Goal: Transaction & Acquisition: Purchase product/service

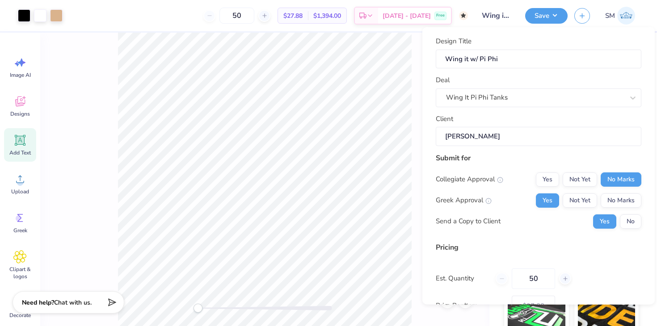
scroll to position [63, 0]
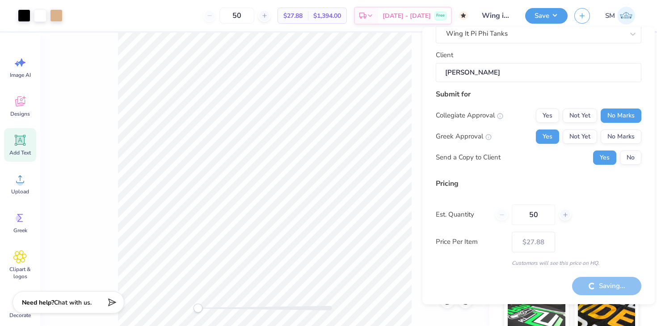
type input "– –"
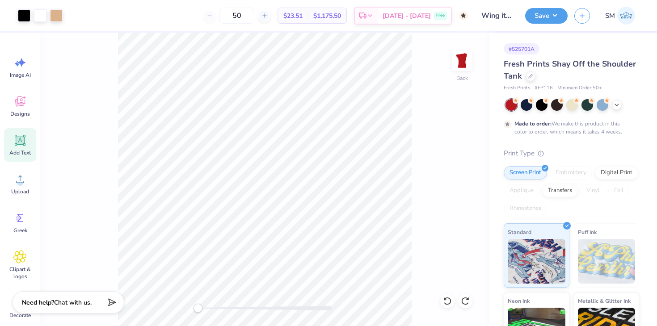
click at [639, 39] on div "Design Saved" at bounding box center [570, 54] width 155 height 30
click at [618, 10] on img at bounding box center [626, 16] width 18 height 18
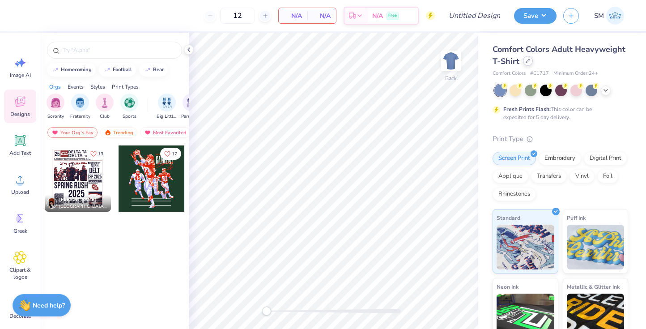
click at [524, 62] on div at bounding box center [528, 61] width 10 height 10
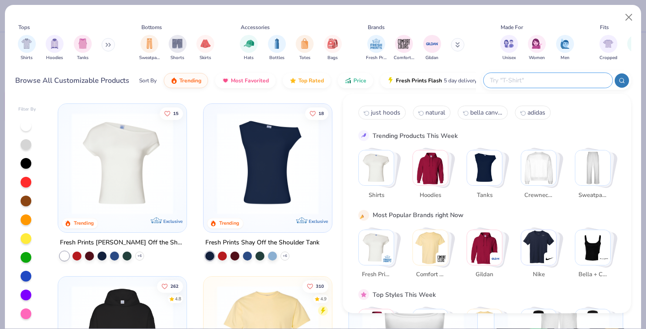
click at [552, 75] on input "text" at bounding box center [547, 80] width 117 height 10
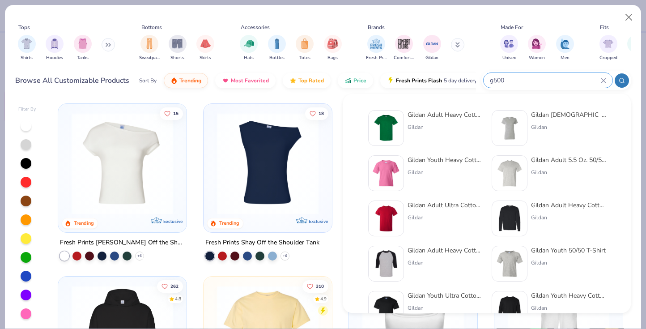
type input "g500"
click at [423, 114] on div "Gildan Adult Heavy Cotton T-Shirt" at bounding box center [444, 114] width 75 height 9
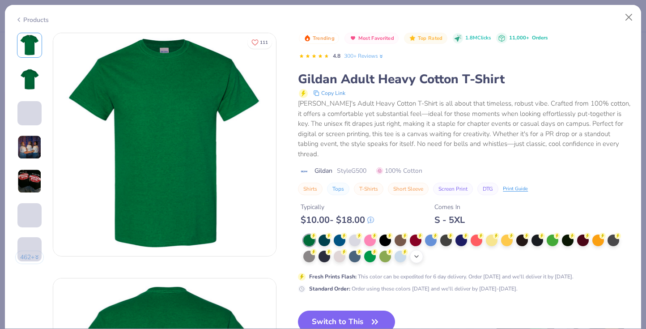
click at [417, 253] on icon at bounding box center [416, 256] width 7 height 7
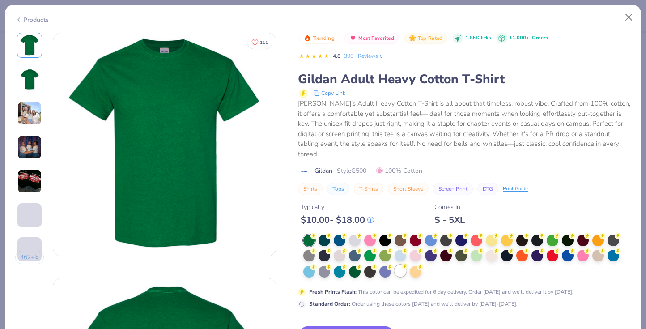
click at [399, 265] on div at bounding box center [400, 271] width 12 height 12
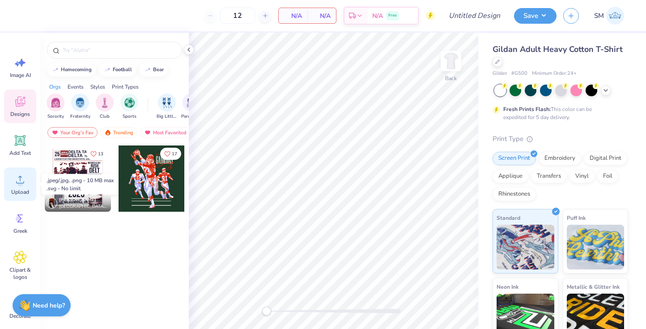
click at [19, 189] on span "Upload" at bounding box center [20, 191] width 18 height 7
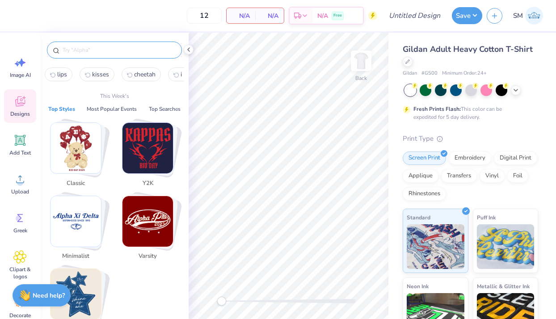
click at [85, 48] on input "text" at bounding box center [119, 50] width 114 height 9
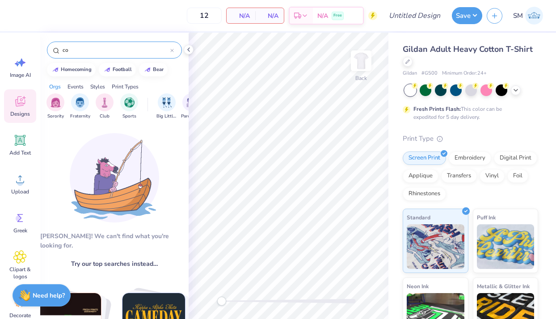
type input "c"
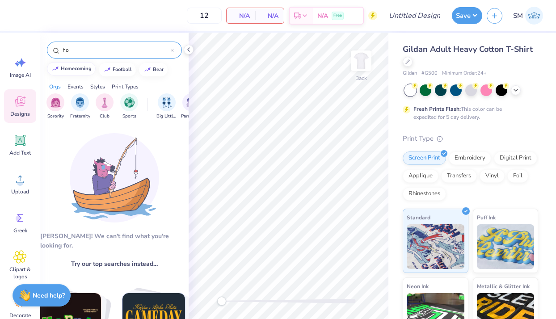
type input "h"
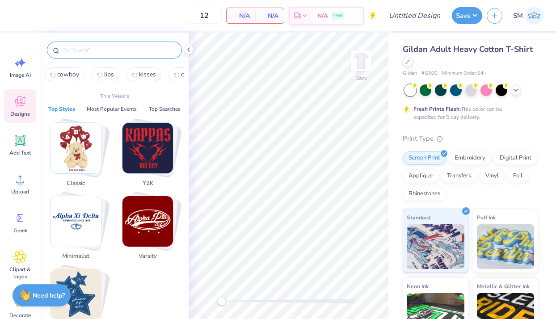
click at [21, 102] on icon at bounding box center [19, 101] width 13 height 13
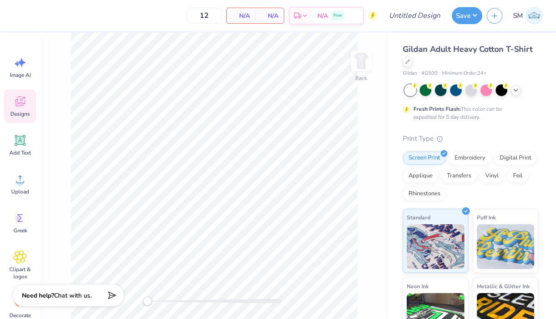
click at [21, 102] on icon at bounding box center [19, 101] width 13 height 13
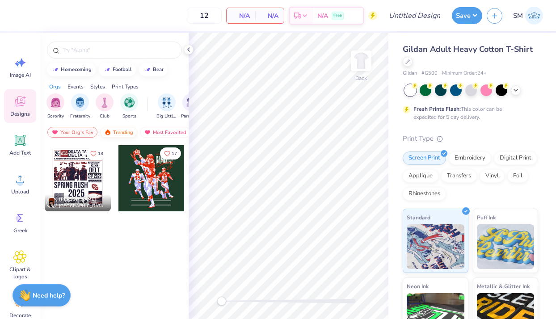
click at [121, 135] on div "Trending" at bounding box center [118, 132] width 37 height 11
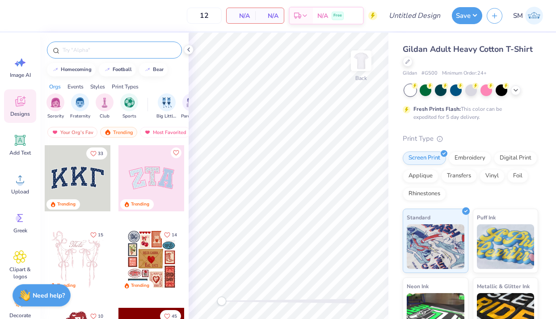
click at [90, 53] on input "text" at bounding box center [119, 50] width 114 height 9
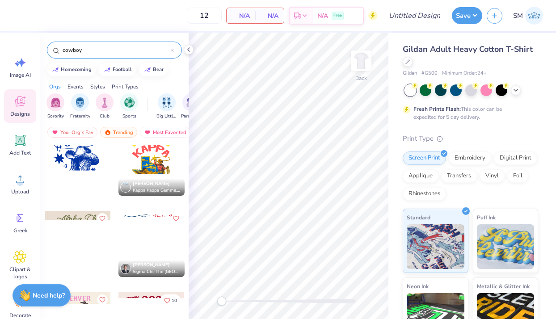
scroll to position [19, 0]
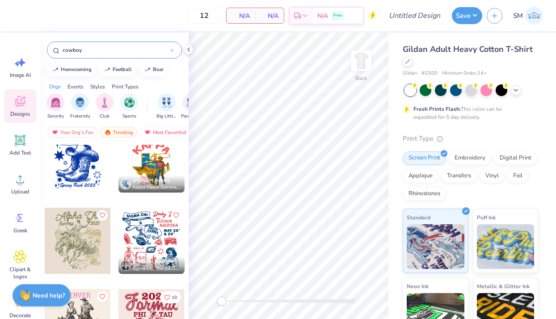
type input "cowboy"
click at [78, 246] on div at bounding box center [78, 241] width 66 height 66
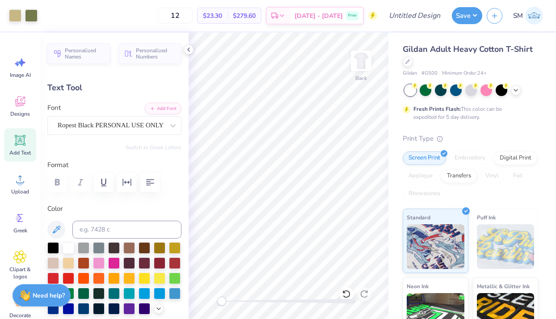
type input "3.53"
type input "1.07"
type input "5.37"
type input "2.24"
type input "0.88"
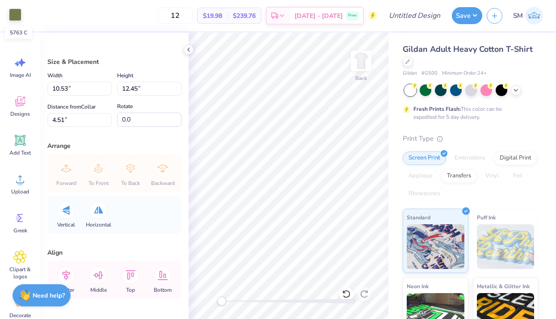
click at [13, 15] on div at bounding box center [15, 14] width 13 height 13
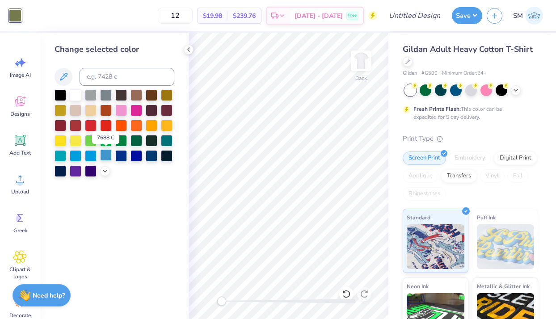
click at [108, 156] on div at bounding box center [106, 155] width 12 height 12
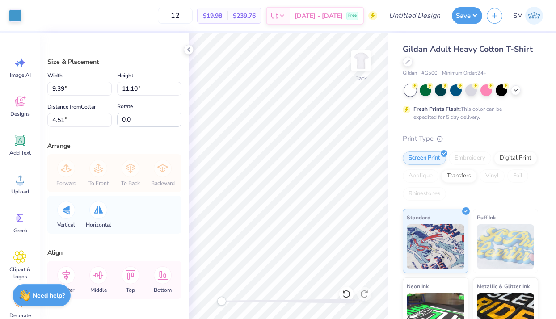
type input "9.39"
type input "11.10"
click at [22, 140] on icon at bounding box center [20, 140] width 8 height 8
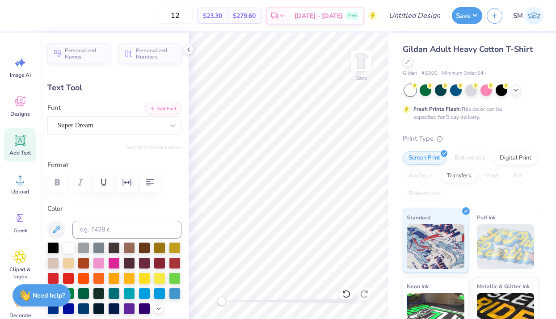
scroll to position [0, 0]
type textarea "HOCO 2025"
click at [14, 18] on div "12 $23.30 Per Item $279.60 Total Est. Delivery [DATE] - [DATE] Free" at bounding box center [195, 15] width 364 height 31
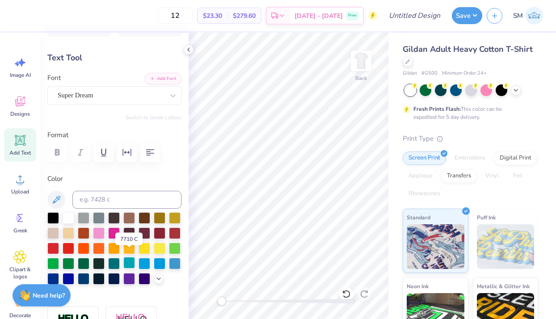
scroll to position [37, 0]
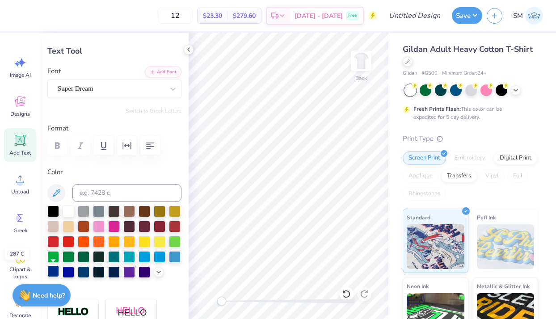
click at [55, 272] on div at bounding box center [53, 272] width 12 height 12
click at [85, 275] on div at bounding box center [84, 272] width 12 height 12
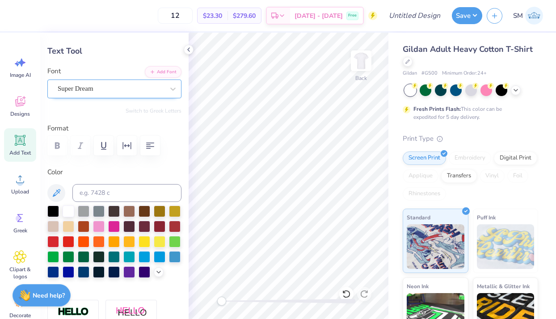
click at [83, 88] on div "Super Dream" at bounding box center [111, 89] width 108 height 14
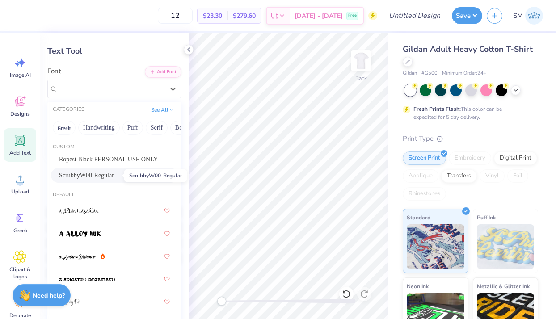
click at [108, 178] on span "ScrubbyW00-Regular" at bounding box center [86, 175] width 55 height 9
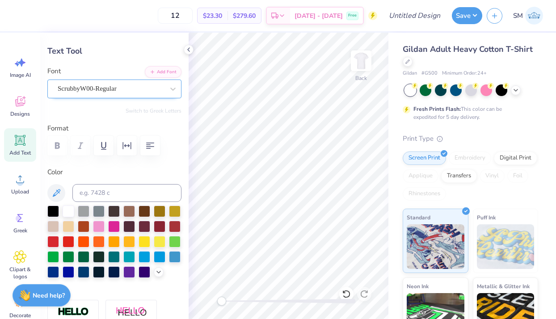
click at [111, 87] on div "ScrubbyW00-Regular" at bounding box center [111, 89] width 108 height 14
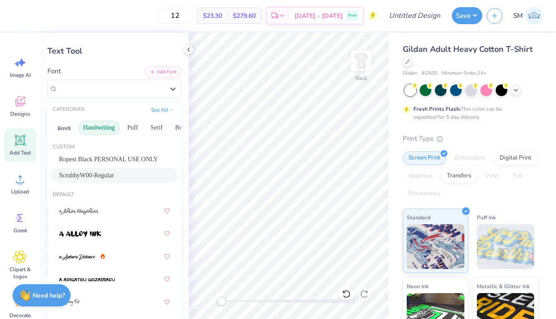
scroll to position [0, 17]
click at [142, 125] on button "Serif" at bounding box center [140, 128] width 22 height 14
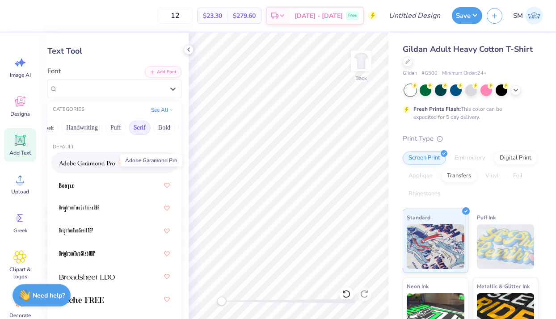
click at [100, 160] on span at bounding box center [87, 162] width 56 height 9
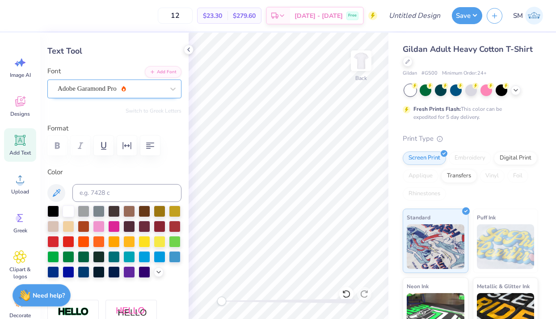
click at [127, 89] on div "Adobe Garamond Pro" at bounding box center [111, 89] width 108 height 14
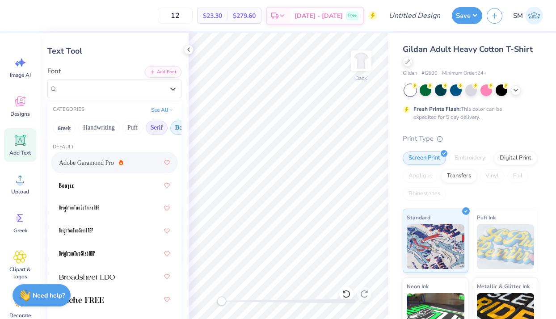
click at [176, 127] on button "Bold" at bounding box center [181, 128] width 22 height 14
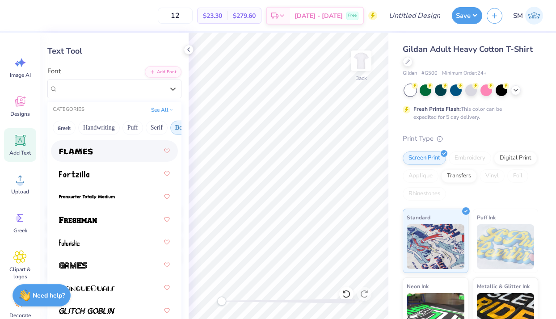
scroll to position [406, 0]
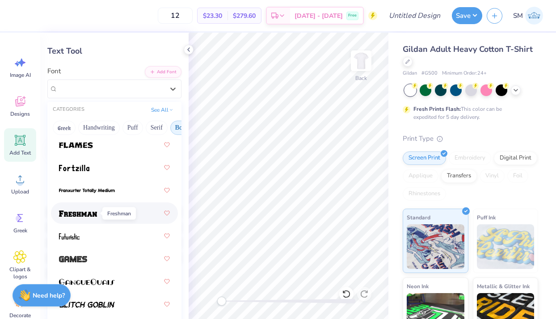
click at [94, 214] on img at bounding box center [78, 214] width 38 height 6
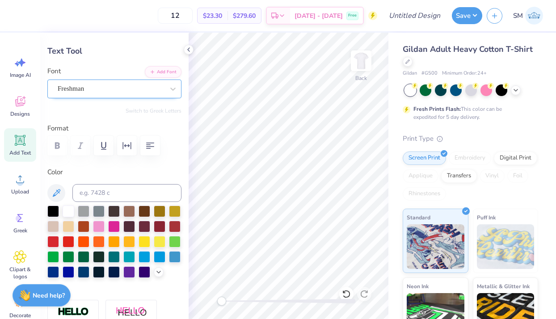
click at [90, 86] on div "Freshman" at bounding box center [111, 89] width 108 height 14
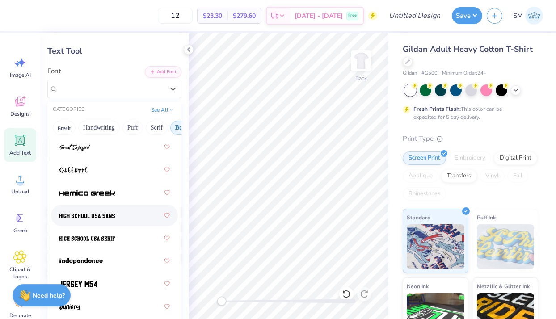
scroll to position [586, 0]
click at [83, 217] on img at bounding box center [87, 215] width 56 height 6
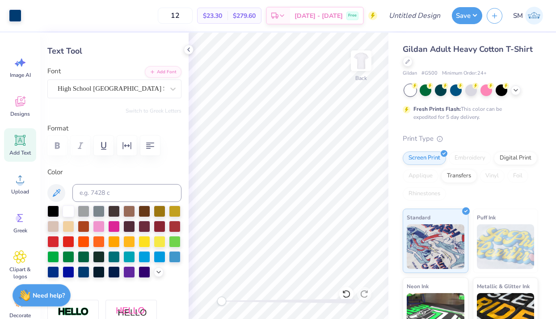
type input "12.16"
type input "1.97"
type input "12.27"
type input "-89.7"
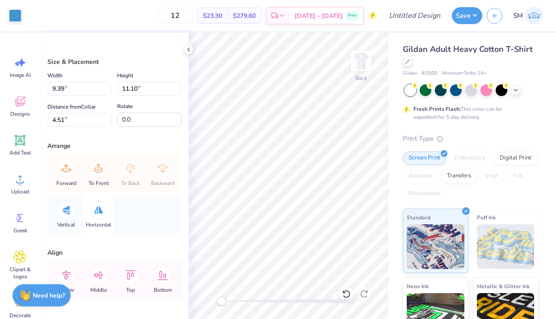
click at [99, 212] on icon at bounding box center [98, 210] width 9 height 7
type input "17.7"
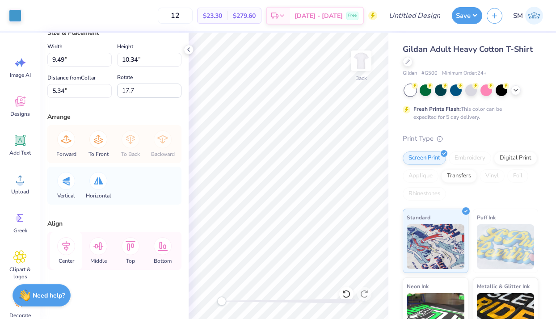
click at [69, 251] on icon at bounding box center [66, 246] width 18 height 18
click at [65, 244] on icon at bounding box center [66, 246] width 18 height 18
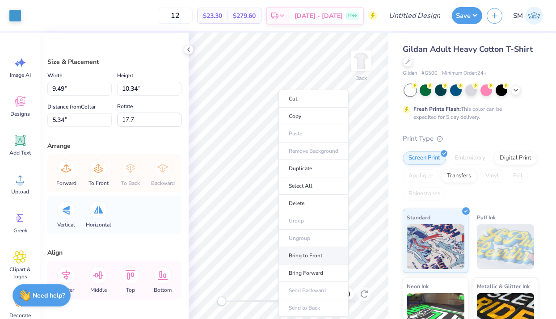
click at [305, 256] on li "Bring to Front" at bounding box center [314, 255] width 70 height 17
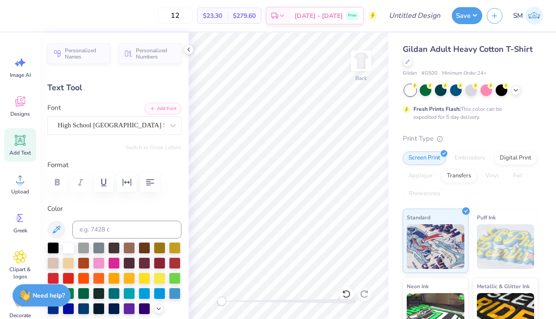
type input "1.89"
type input "11.38"
type input "0.0"
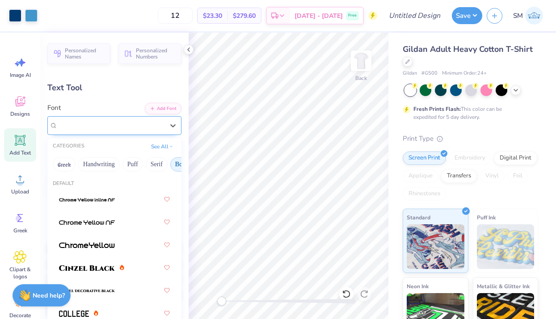
click at [81, 129] on div "High School [GEOGRAPHIC_DATA] Sans" at bounding box center [111, 125] width 108 height 14
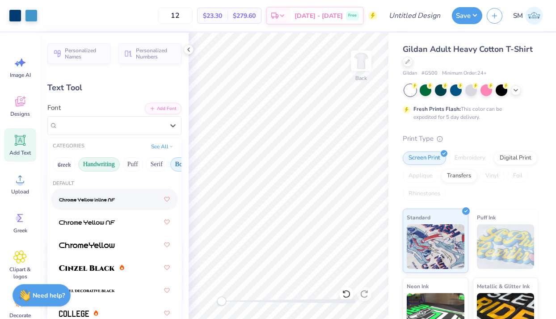
click at [100, 162] on button "Handwriting" at bounding box center [99, 164] width 42 height 14
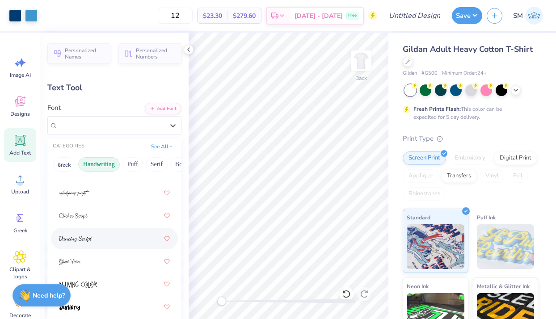
scroll to position [123, 0]
click at [89, 237] on img at bounding box center [75, 237] width 33 height 6
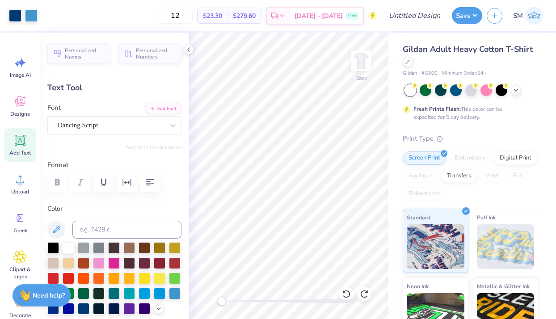
click at [26, 142] on icon at bounding box center [19, 140] width 13 height 13
type input "6.00"
type input "1.74"
type input "12.38"
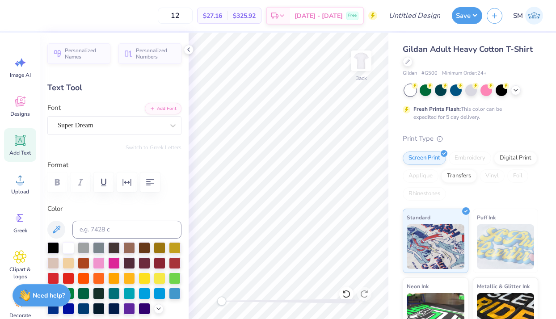
type textarea "[GEOGRAPHIC_DATA][US_STATE]"
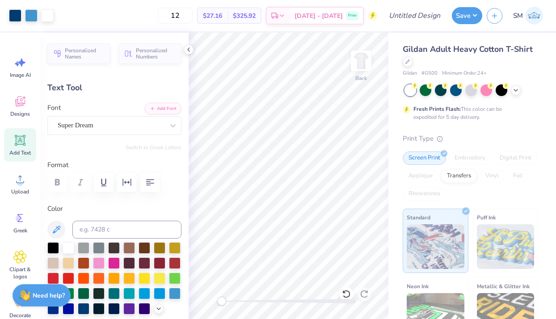
type input "15.01"
type input "1.08"
type input "12.71"
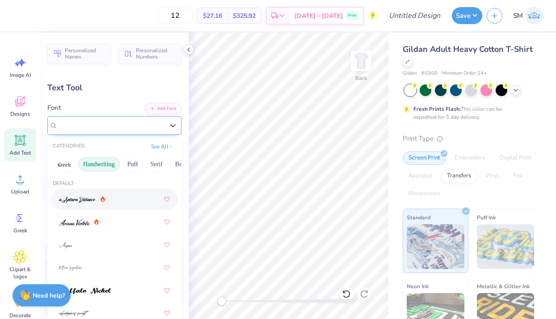
click at [110, 120] on div at bounding box center [111, 125] width 106 height 12
click at [127, 80] on div "Personalized Names Personalized Numbers Text Tool Add Font Font option a Antara…" at bounding box center [114, 176] width 148 height 287
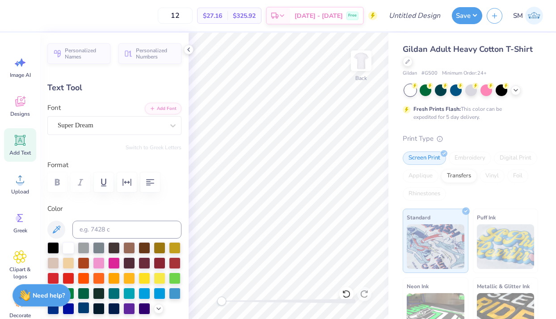
click at [83, 307] on div at bounding box center [84, 308] width 12 height 12
click at [120, 130] on div "Super Dream" at bounding box center [111, 125] width 108 height 14
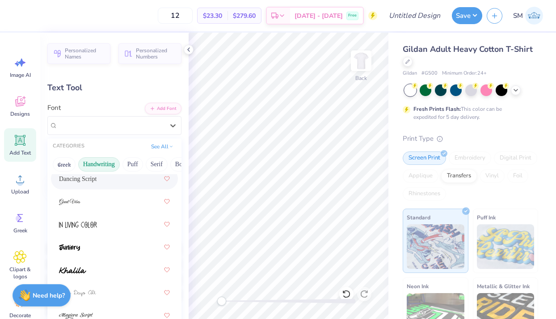
scroll to position [186, 0]
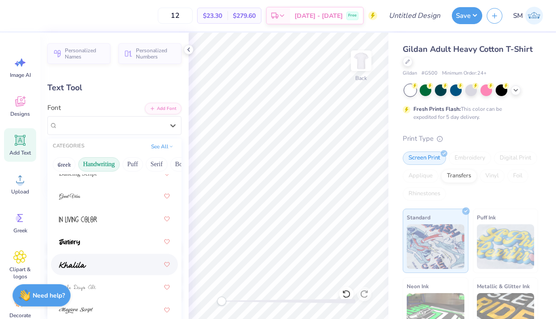
click at [86, 265] on div at bounding box center [114, 265] width 111 height 16
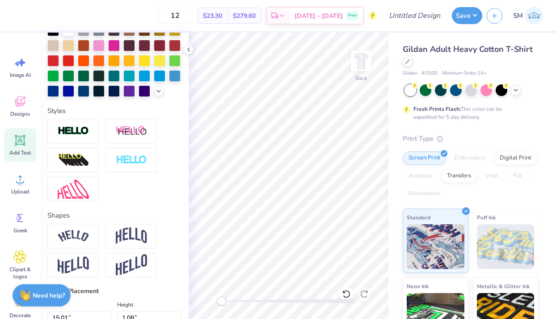
scroll to position [232, 0]
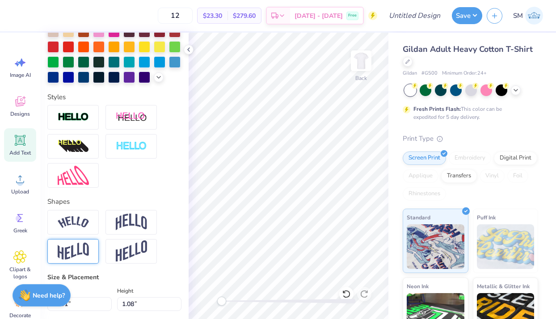
click at [81, 249] on img at bounding box center [73, 251] width 31 height 17
type input "13.84"
type input "1.94"
type input "12.28"
type input "8.06"
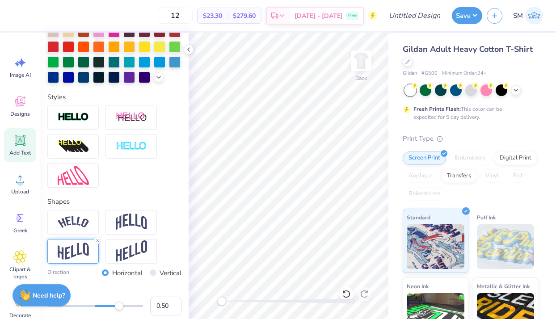
type input "1.13"
type input "0.0"
type input "6.97"
type input "4.36"
type input "3.00"
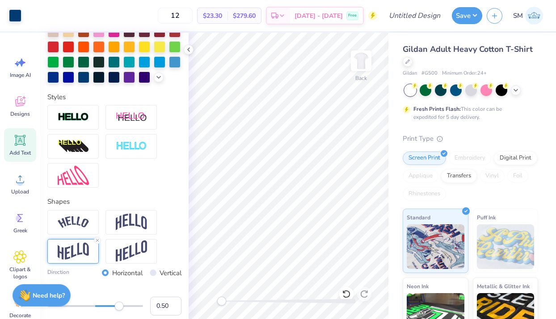
type input "31.2"
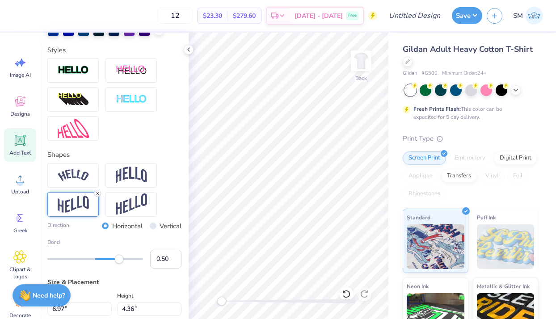
scroll to position [286, 0]
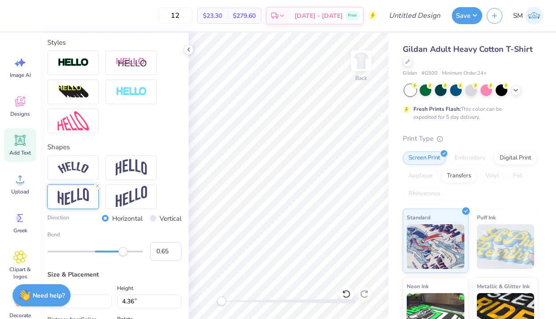
type input "0.66"
drag, startPoint x: 120, startPoint y: 252, endPoint x: 127, endPoint y: 252, distance: 7.2
click at [127, 252] on div "Accessibility label" at bounding box center [127, 251] width 9 height 9
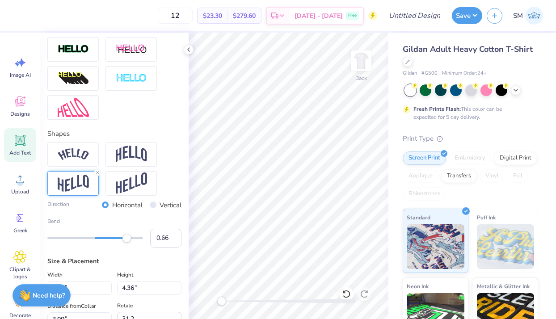
scroll to position [293, 0]
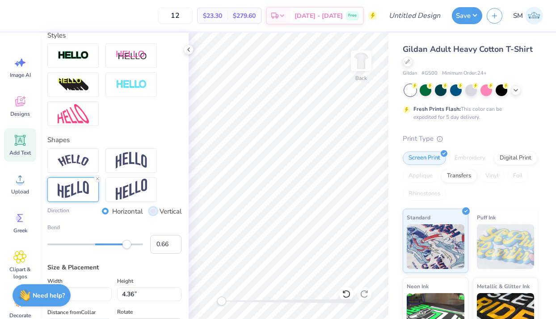
click at [153, 211] on input "Vertical" at bounding box center [153, 211] width 7 height 7
radio input "true"
click at [103, 210] on input "Horizontal" at bounding box center [105, 211] width 7 height 7
radio input "true"
type input "0.0"
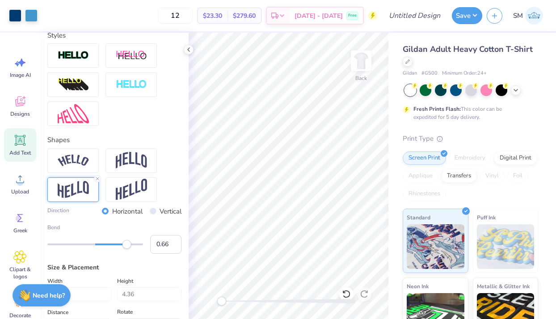
type input "4.35"
type input "3.01"
type input "31.2"
type input "6.06"
type input "3.79"
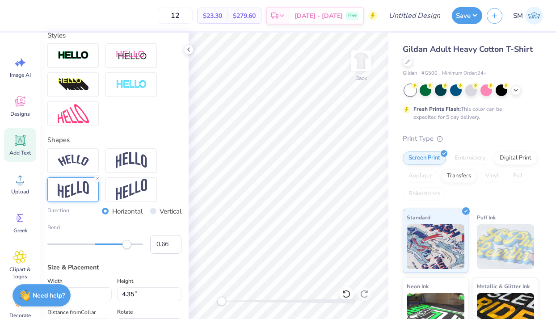
type input "2.97"
type input "0.0"
click at [17, 224] on icon at bounding box center [19, 217] width 13 height 13
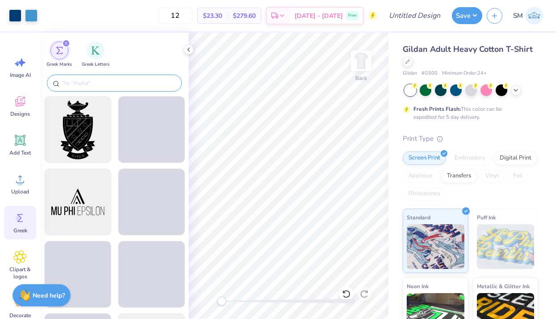
click at [102, 81] on input "text" at bounding box center [119, 83] width 114 height 9
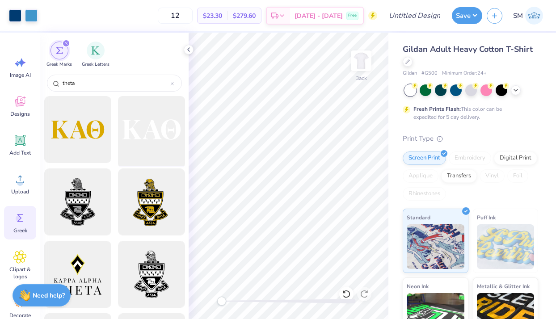
type input "theta"
click at [144, 136] on div at bounding box center [151, 130] width 74 height 74
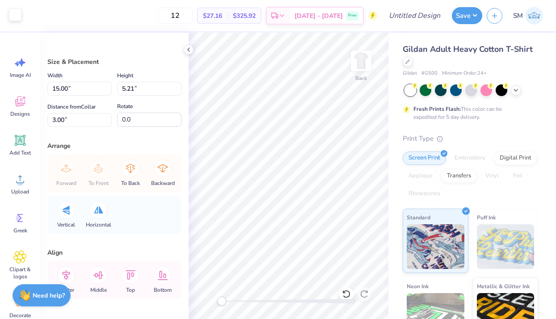
click at [16, 19] on div at bounding box center [15, 14] width 13 height 13
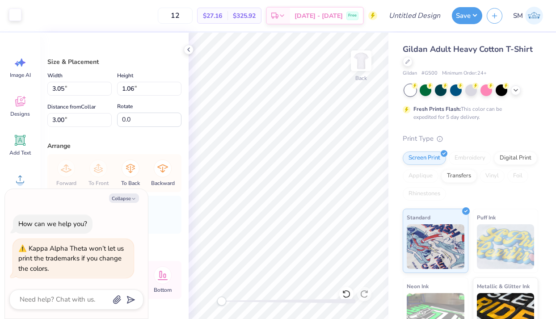
type input "3.05"
type input "1.06"
click at [131, 197] on button "Collapse" at bounding box center [124, 198] width 30 height 9
type textarea "x"
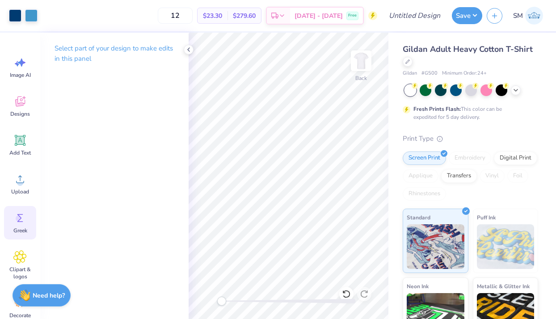
click at [19, 230] on span "Greek" at bounding box center [20, 230] width 14 height 7
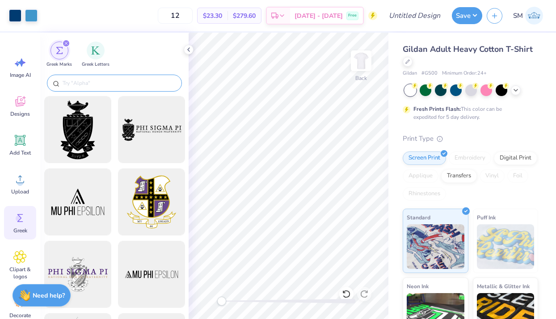
click at [96, 81] on input "text" at bounding box center [119, 83] width 114 height 9
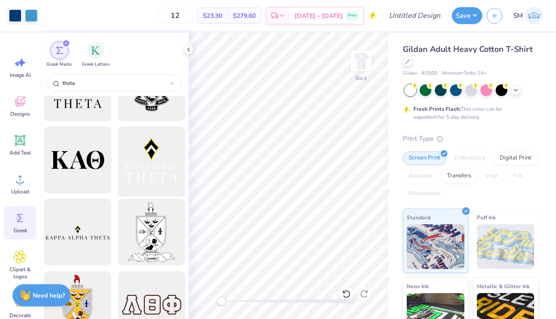
scroll to position [188, 0]
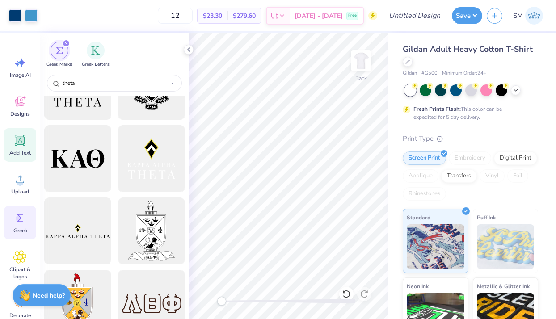
type input "theta"
click at [21, 135] on icon at bounding box center [19, 140] width 13 height 13
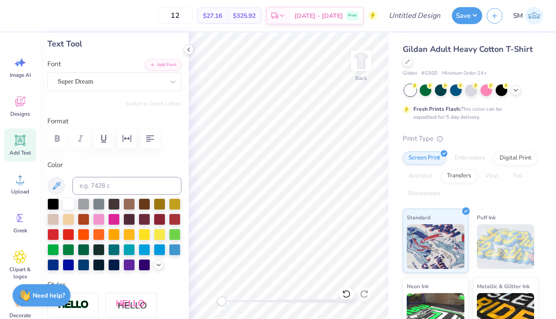
scroll to position [43, 0]
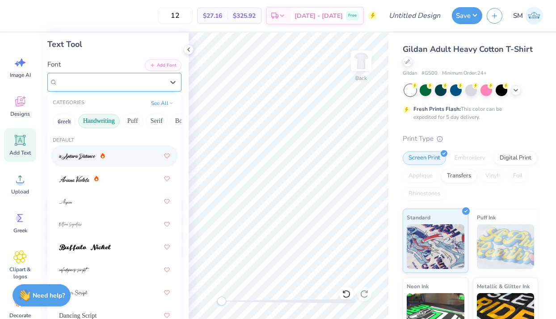
click at [134, 85] on div "Super Dream" at bounding box center [111, 82] width 108 height 14
click at [141, 46] on div "Text Tool" at bounding box center [114, 44] width 134 height 12
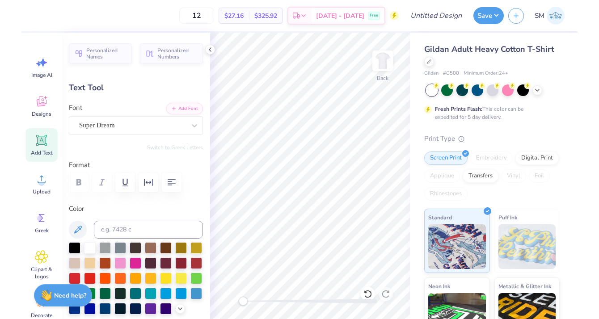
scroll to position [0, 3]
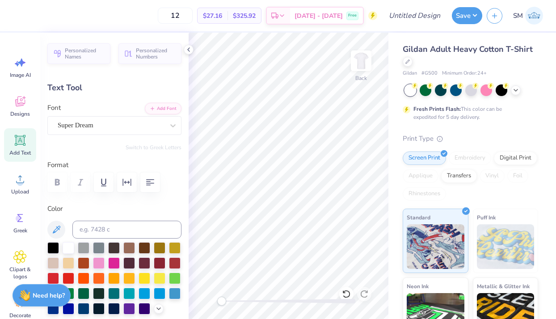
type textarea "Kappa alhpa theta"
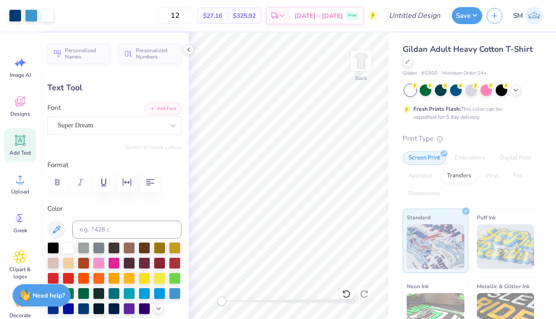
type input "15.02"
type input "1.69"
type input "12.40"
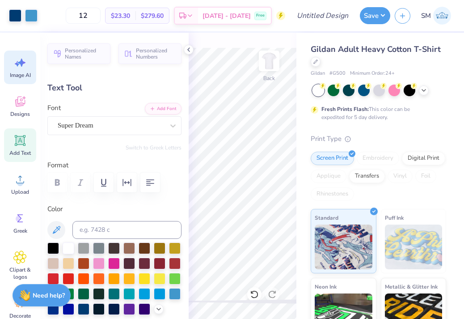
click at [22, 69] on icon at bounding box center [19, 62] width 13 height 13
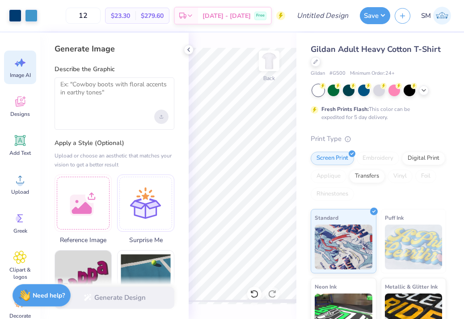
click at [161, 116] on icon "Upload image" at bounding box center [161, 116] width 0 height 2
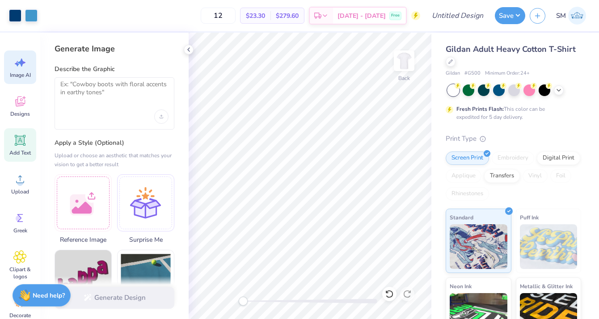
click at [22, 144] on icon at bounding box center [20, 140] width 8 height 8
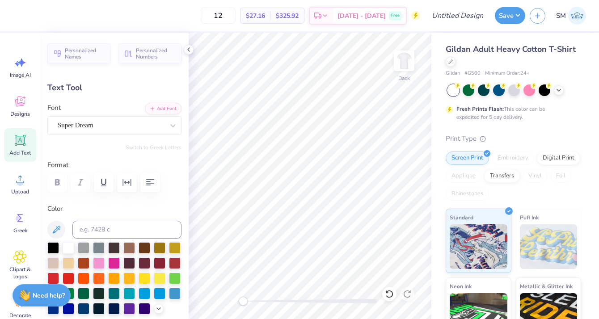
scroll to position [0, 1]
type textarea "Go PAck!"
type input "9.55"
type textarea "Go Pack!"
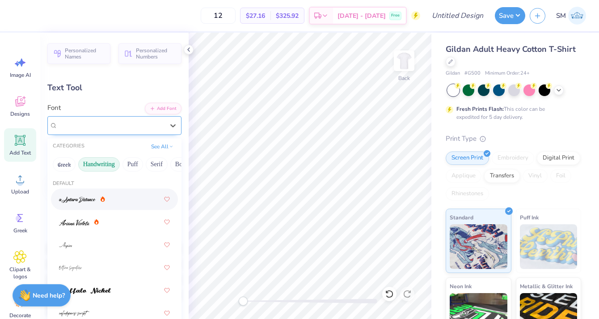
click at [75, 131] on div "Super Dream" at bounding box center [111, 125] width 108 height 14
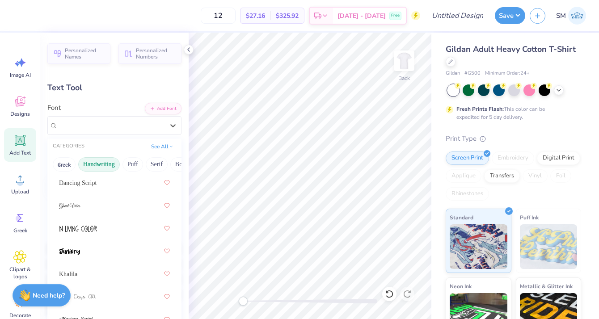
scroll to position [175, 0]
click at [76, 258] on div at bounding box center [114, 252] width 111 height 16
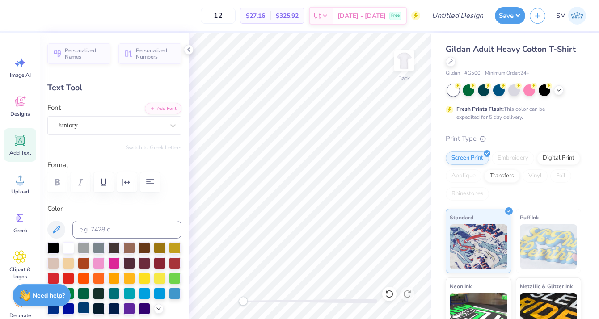
click at [86, 310] on div at bounding box center [84, 308] width 12 height 12
type input "9.11"
type input "2.14"
type input "12.18"
click at [122, 123] on div "Juniory" at bounding box center [111, 125] width 108 height 14
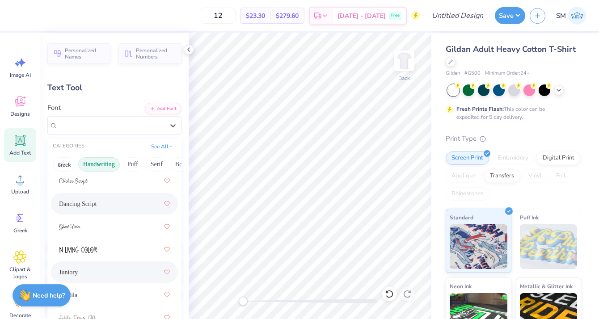
scroll to position [159, 0]
click at [93, 199] on div "Dancing Script" at bounding box center [114, 200] width 111 height 16
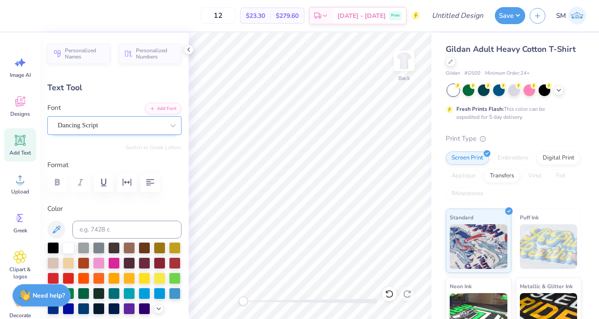
click at [83, 121] on div "Dancing Script" at bounding box center [111, 125] width 108 height 14
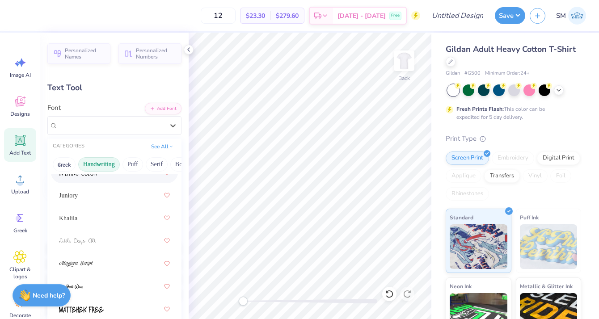
scroll to position [242, 0]
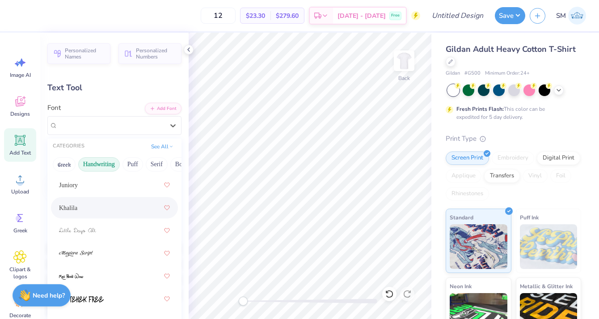
click at [91, 206] on div "Khalila" at bounding box center [114, 208] width 111 height 16
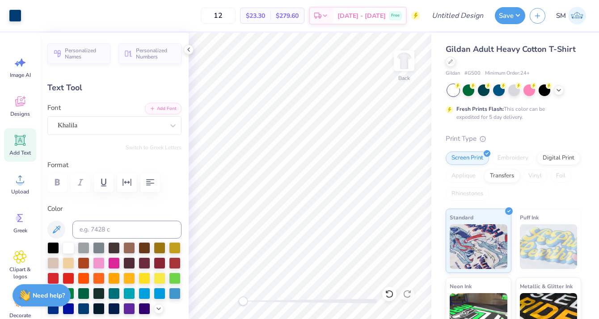
type input "9.81"
type input "1.83"
type input "12.34"
type input "4.65"
type input "0.87"
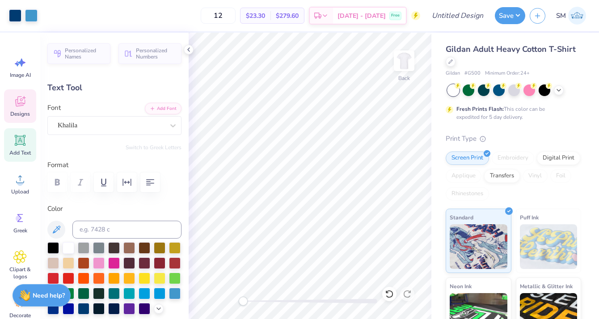
click at [18, 100] on icon at bounding box center [19, 101] width 13 height 13
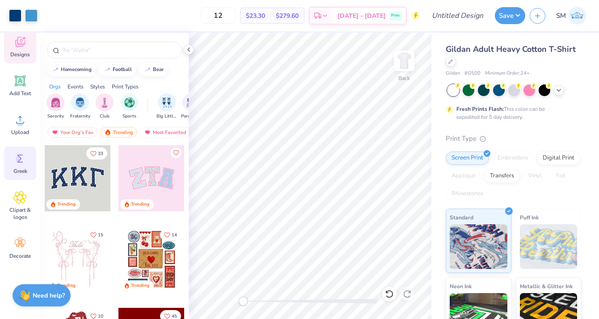
scroll to position [63, 0]
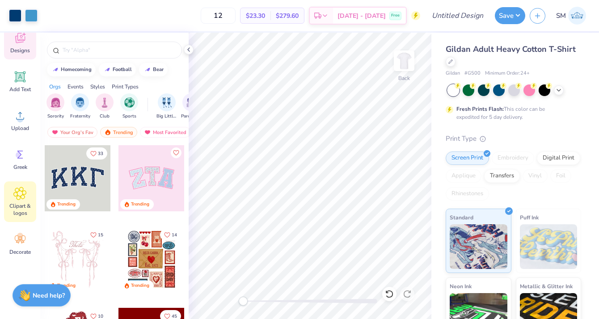
click at [13, 199] on div "Clipart & logos" at bounding box center [20, 202] width 32 height 41
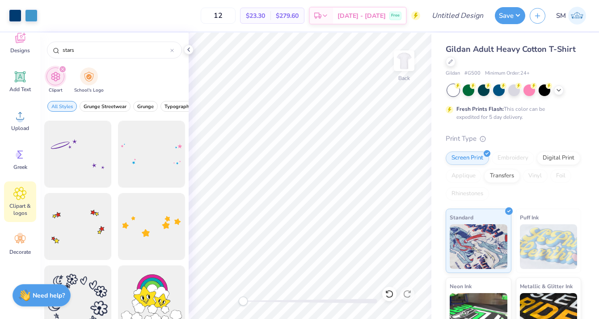
scroll to position [145, 0]
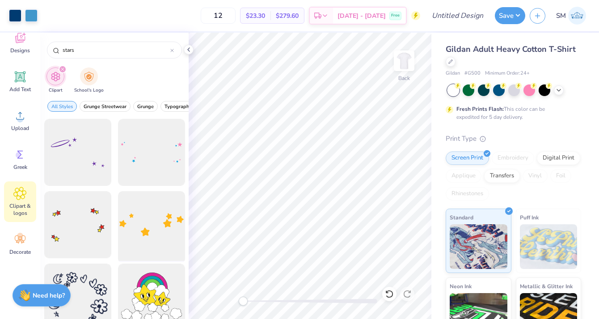
type input "stars"
click at [170, 235] on div at bounding box center [151, 225] width 74 height 74
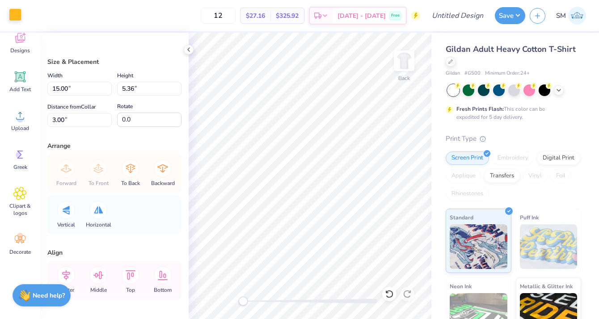
click at [13, 17] on div at bounding box center [15, 14] width 13 height 13
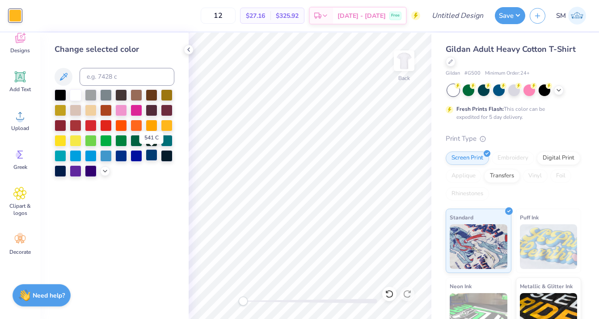
click at [152, 159] on div at bounding box center [152, 155] width 12 height 12
click at [187, 48] on icon at bounding box center [188, 49] width 7 height 7
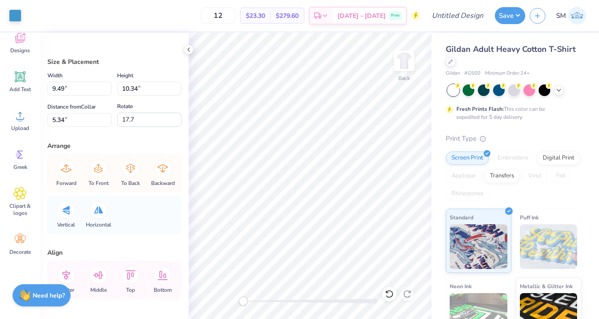
type input "15.00"
type input "5.36"
type input "6.18"
type input "0.0"
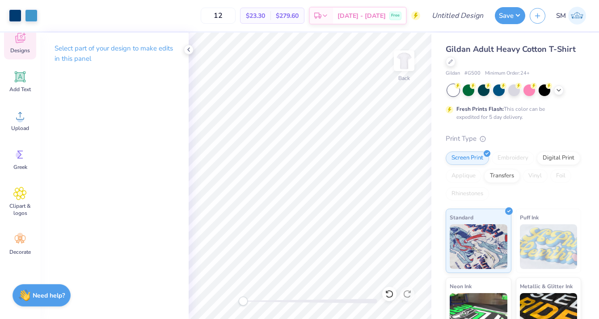
click at [20, 37] on icon at bounding box center [20, 38] width 10 height 10
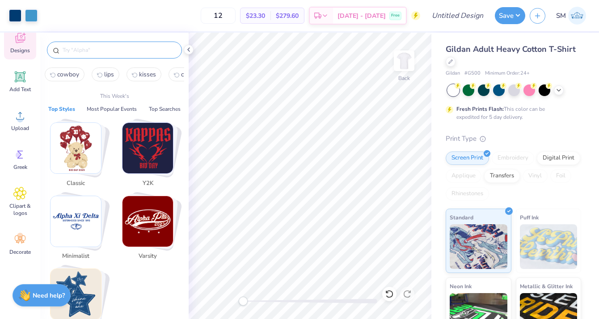
click at [140, 53] on input "text" at bounding box center [119, 50] width 114 height 9
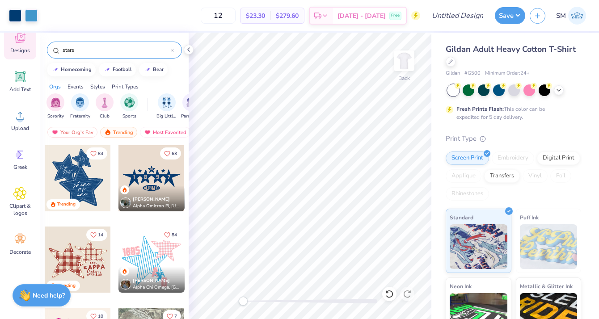
type input "stars"
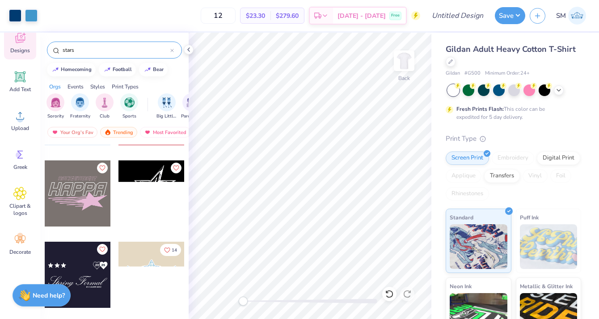
scroll to position [882, 0]
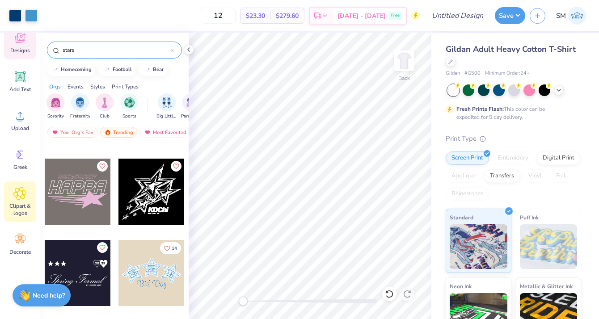
click at [16, 196] on icon at bounding box center [20, 193] width 13 height 13
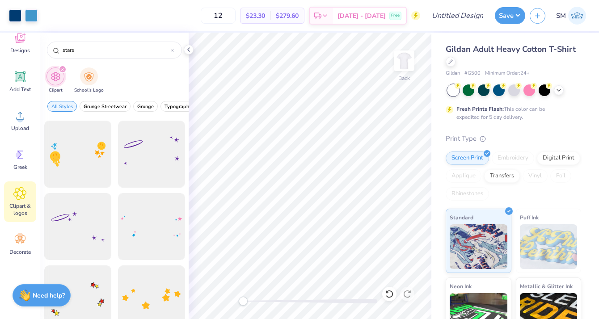
scroll to position [65, 0]
click at [85, 227] on div at bounding box center [78, 232] width 74 height 74
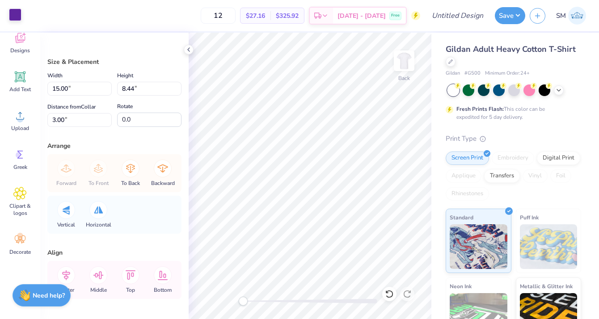
click at [18, 14] on div at bounding box center [15, 14] width 13 height 13
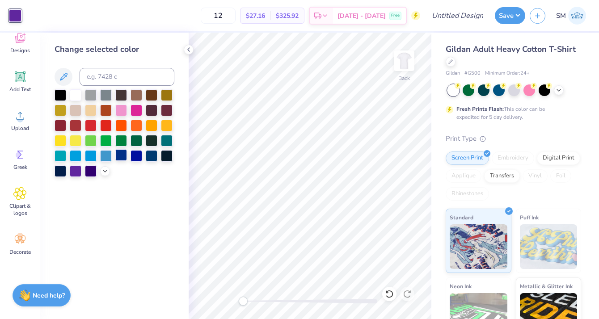
click at [125, 158] on div at bounding box center [121, 155] width 12 height 12
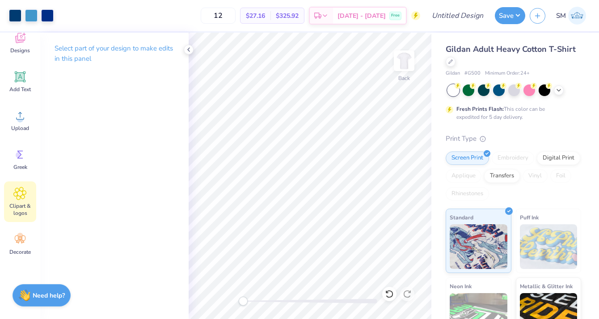
click at [20, 202] on div "Clipart & logos" at bounding box center [20, 202] width 32 height 41
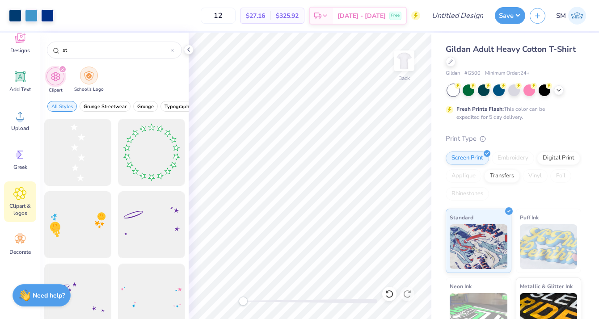
type input "s"
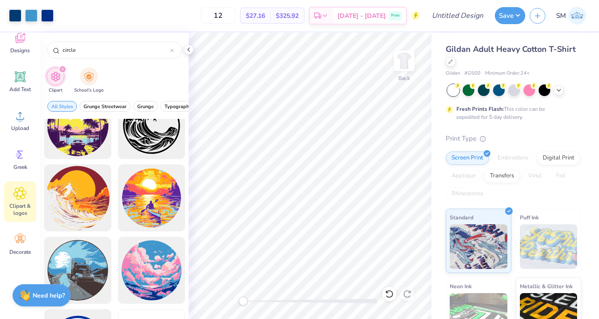
scroll to position [608, 0]
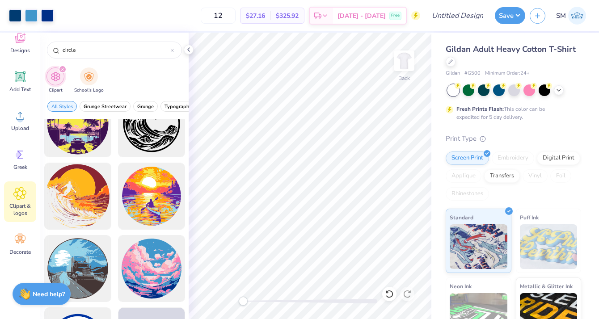
type input "circle"
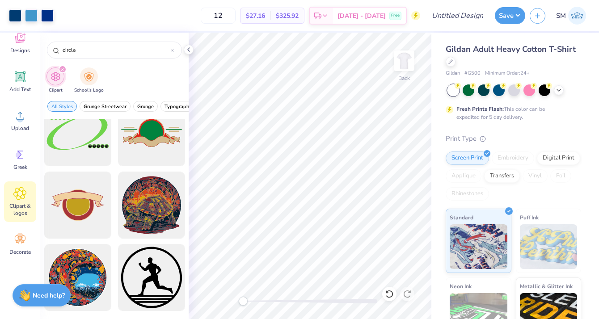
scroll to position [132, 0]
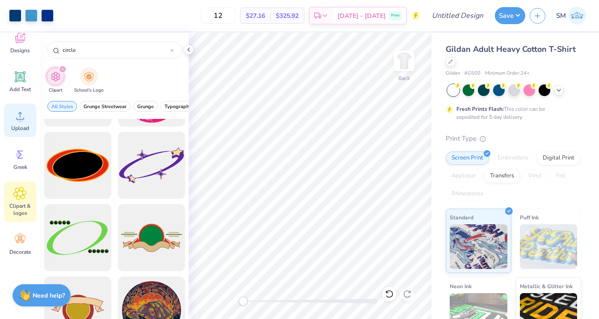
click at [21, 119] on icon at bounding box center [20, 116] width 8 height 8
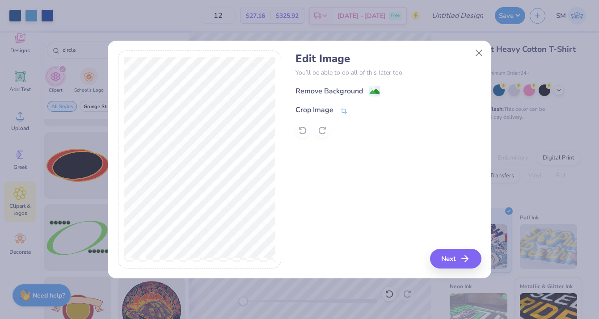
click at [292, 94] on div "Edit Image You’ll be able to do all of this later too. Remove Background Crop I…" at bounding box center [300, 160] width 364 height 218
click at [307, 90] on div "Remove Background" at bounding box center [330, 92] width 68 height 11
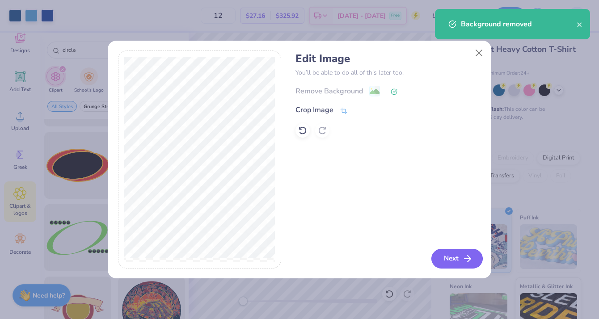
click at [454, 259] on button "Next" at bounding box center [456, 259] width 51 height 20
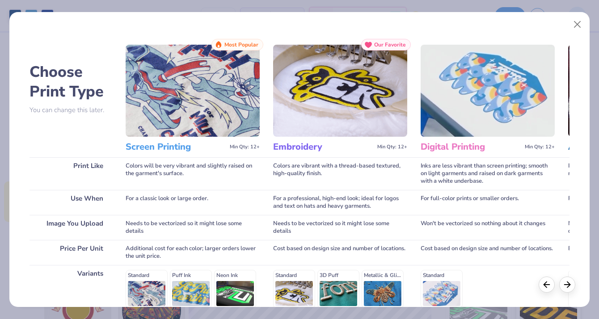
scroll to position [127, 0]
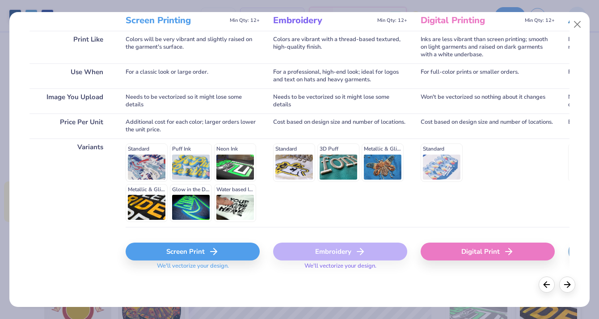
click at [187, 253] on div "Screen Print" at bounding box center [193, 252] width 134 height 18
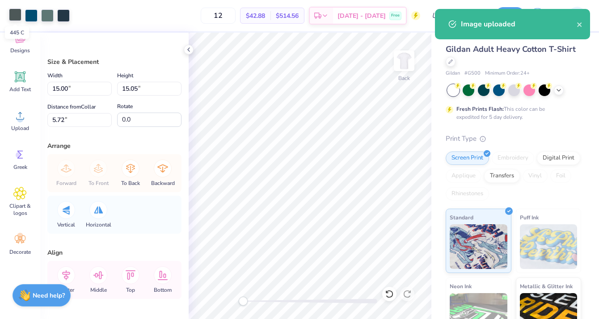
click at [15, 17] on div at bounding box center [15, 14] width 13 height 13
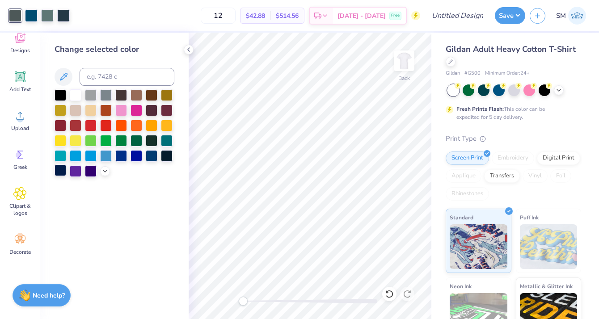
click at [60, 175] on div at bounding box center [61, 171] width 12 height 12
click at [30, 13] on div at bounding box center [31, 14] width 13 height 13
click at [59, 173] on div at bounding box center [61, 171] width 12 height 12
click at [30, 17] on div at bounding box center [31, 14] width 13 height 13
click at [60, 172] on div at bounding box center [61, 171] width 12 height 12
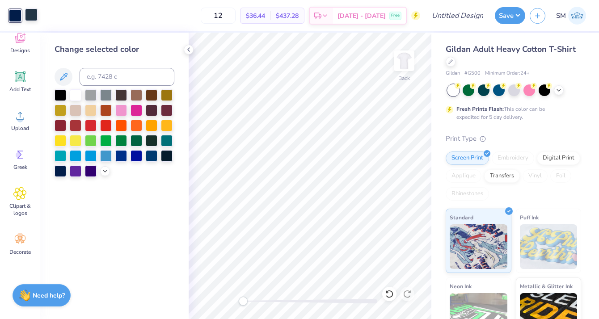
click at [31, 17] on div at bounding box center [31, 14] width 13 height 13
click at [62, 169] on div at bounding box center [61, 171] width 12 height 12
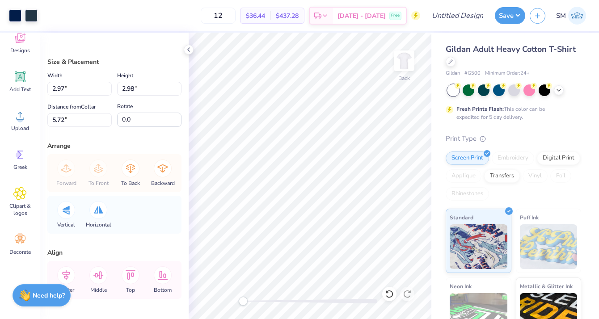
type input "2.97"
type input "2.98"
type input "2.08"
click at [403, 69] on img at bounding box center [404, 61] width 36 height 36
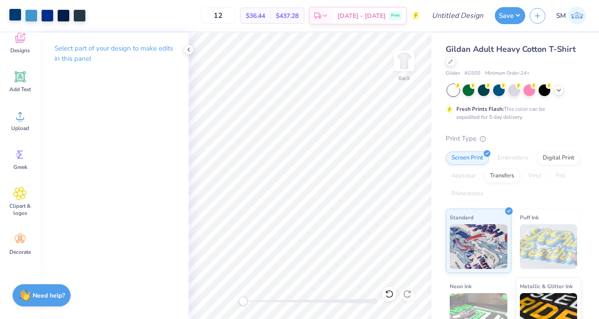
click at [16, 14] on div at bounding box center [15, 14] width 13 height 13
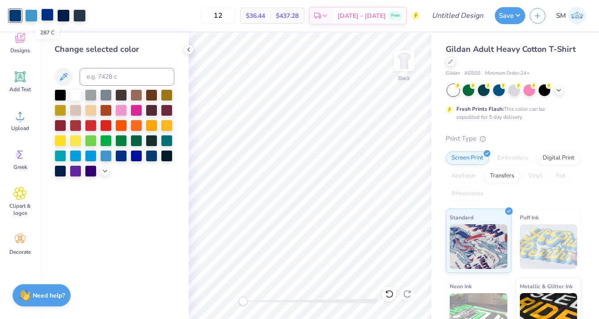
click at [50, 19] on div at bounding box center [47, 14] width 13 height 13
click at [90, 74] on input at bounding box center [127, 77] width 95 height 18
type input "541"
click at [51, 14] on div at bounding box center [47, 14] width 13 height 13
click at [96, 81] on input at bounding box center [127, 77] width 95 height 18
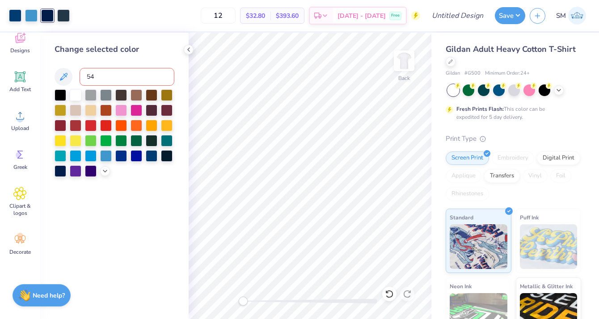
type input "541"
click at [46, 15] on div at bounding box center [47, 14] width 13 height 13
click at [94, 75] on input at bounding box center [127, 77] width 95 height 18
type input "541"
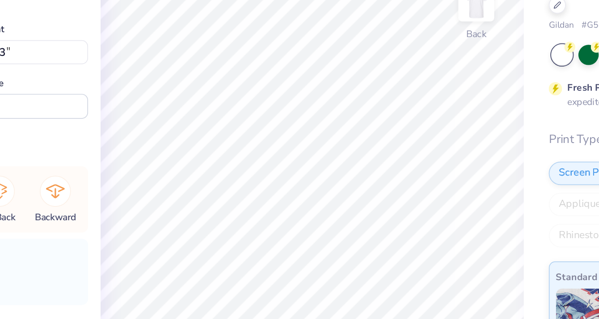
type input "0.93"
type input "1.01"
type input "4.75"
type input "2.08"
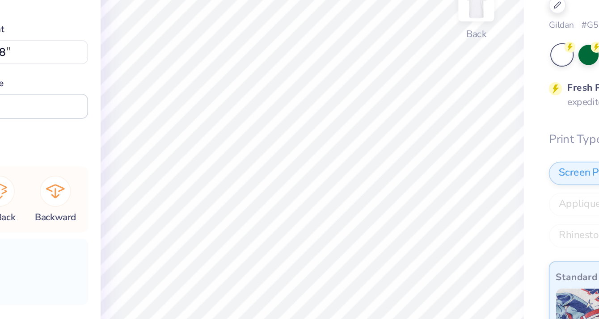
type input "9.49"
type input "10.34"
type input "5.34"
type input "17.7"
type input "1.33"
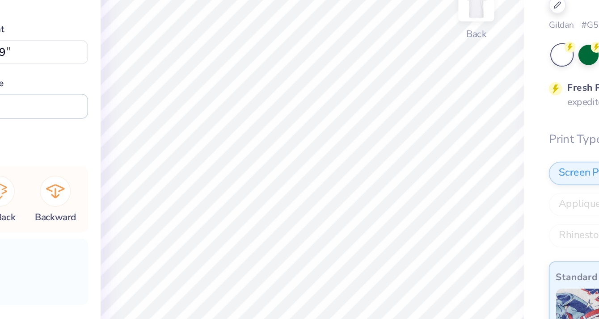
type input "1.39"
type input "9.66"
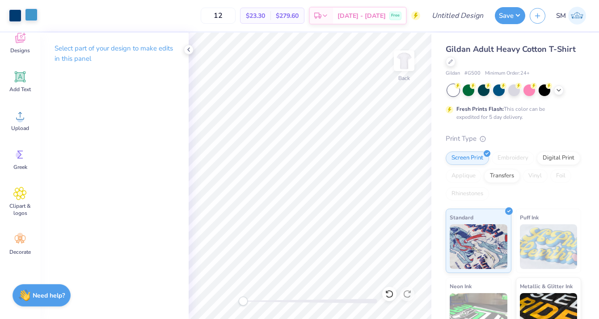
click at [32, 14] on div at bounding box center [31, 14] width 13 height 13
